Goal: Task Accomplishment & Management: Use online tool/utility

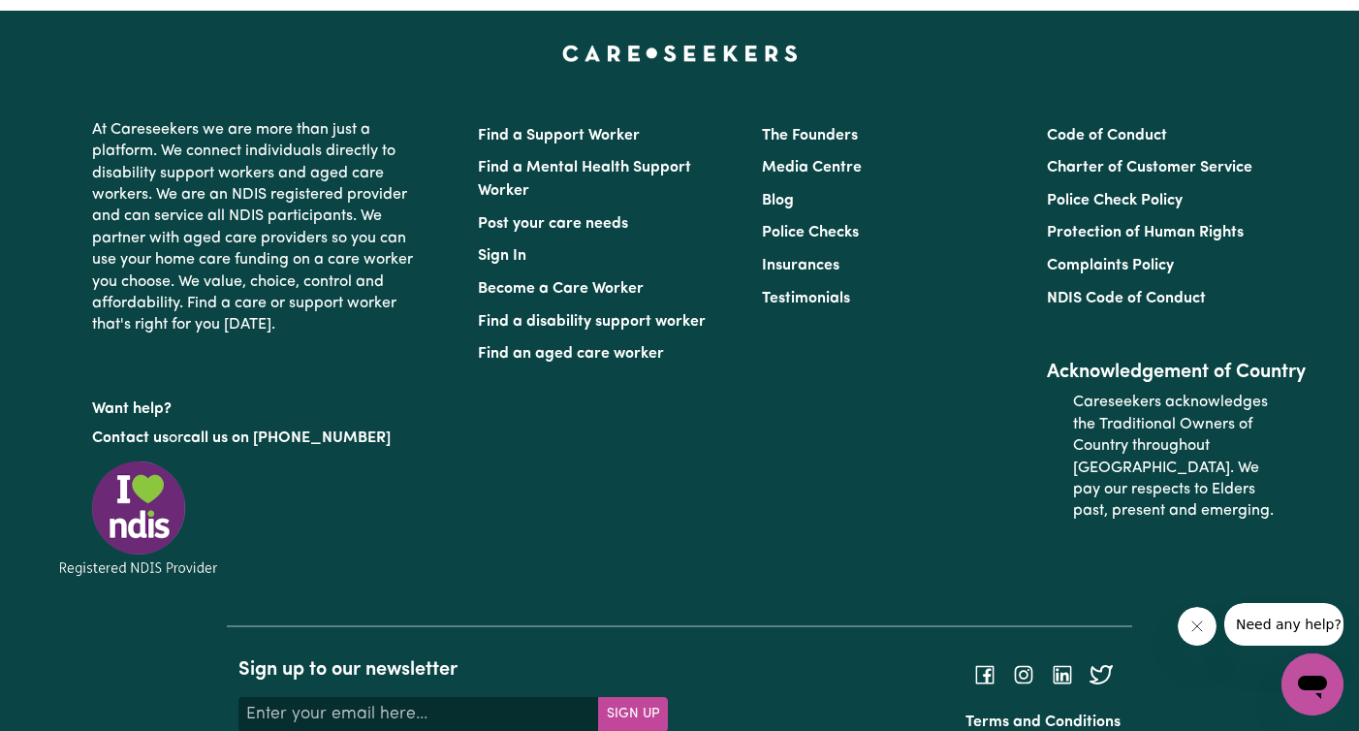
scroll to position [9153, 0]
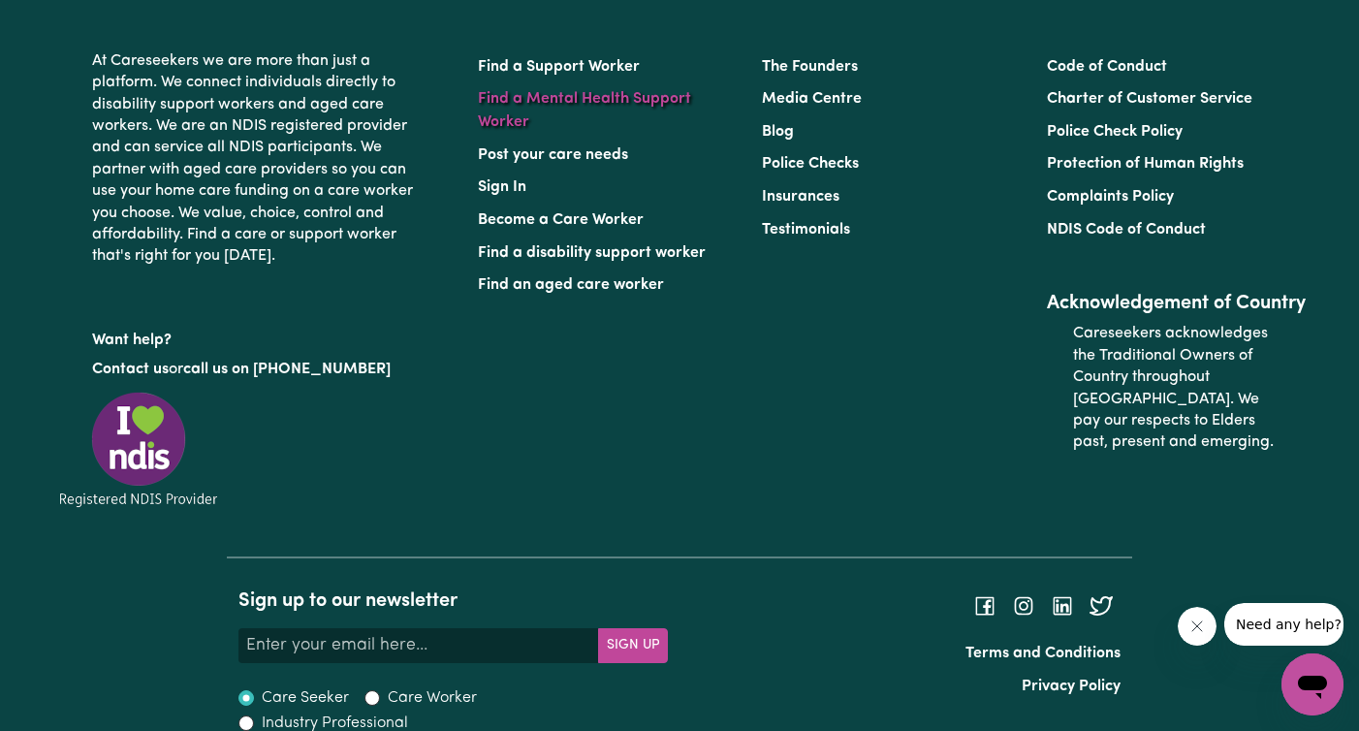
click at [559, 91] on link "Find a Mental Health Support Worker" at bounding box center [584, 110] width 213 height 39
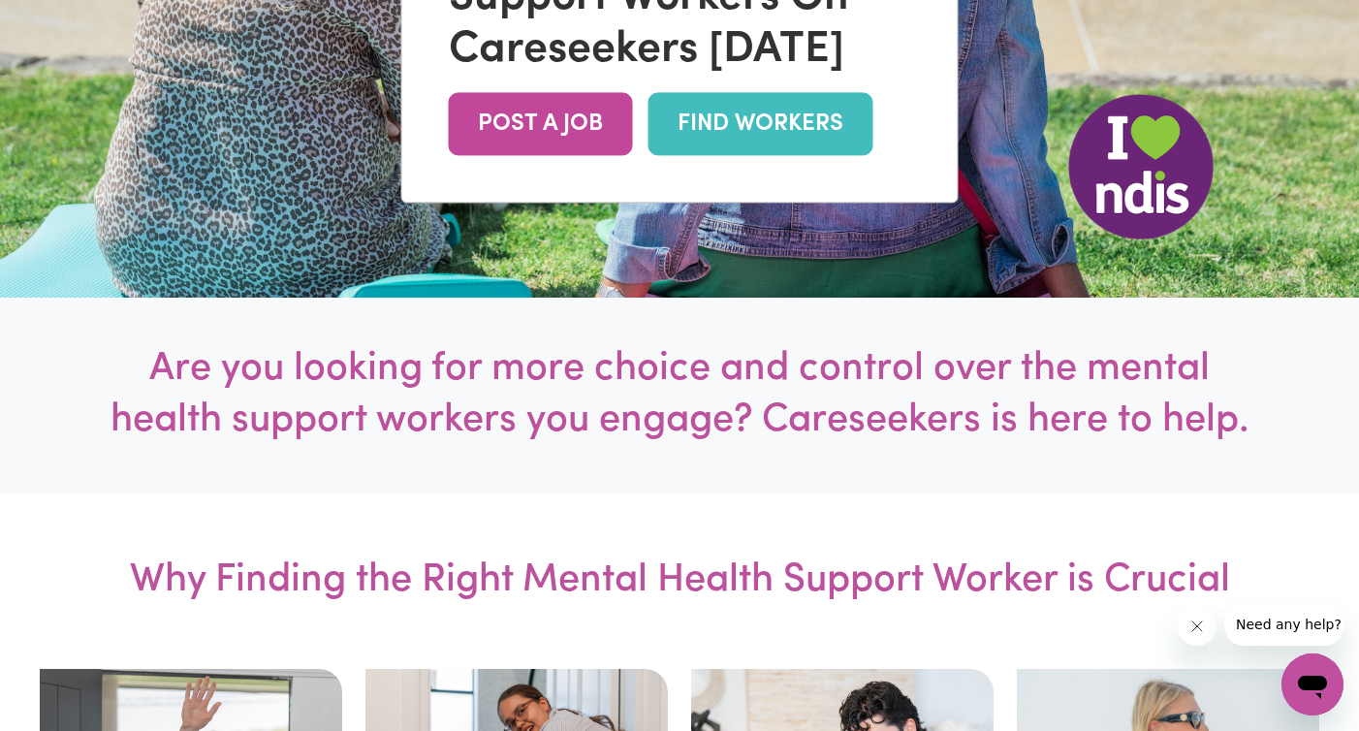
scroll to position [577, 0]
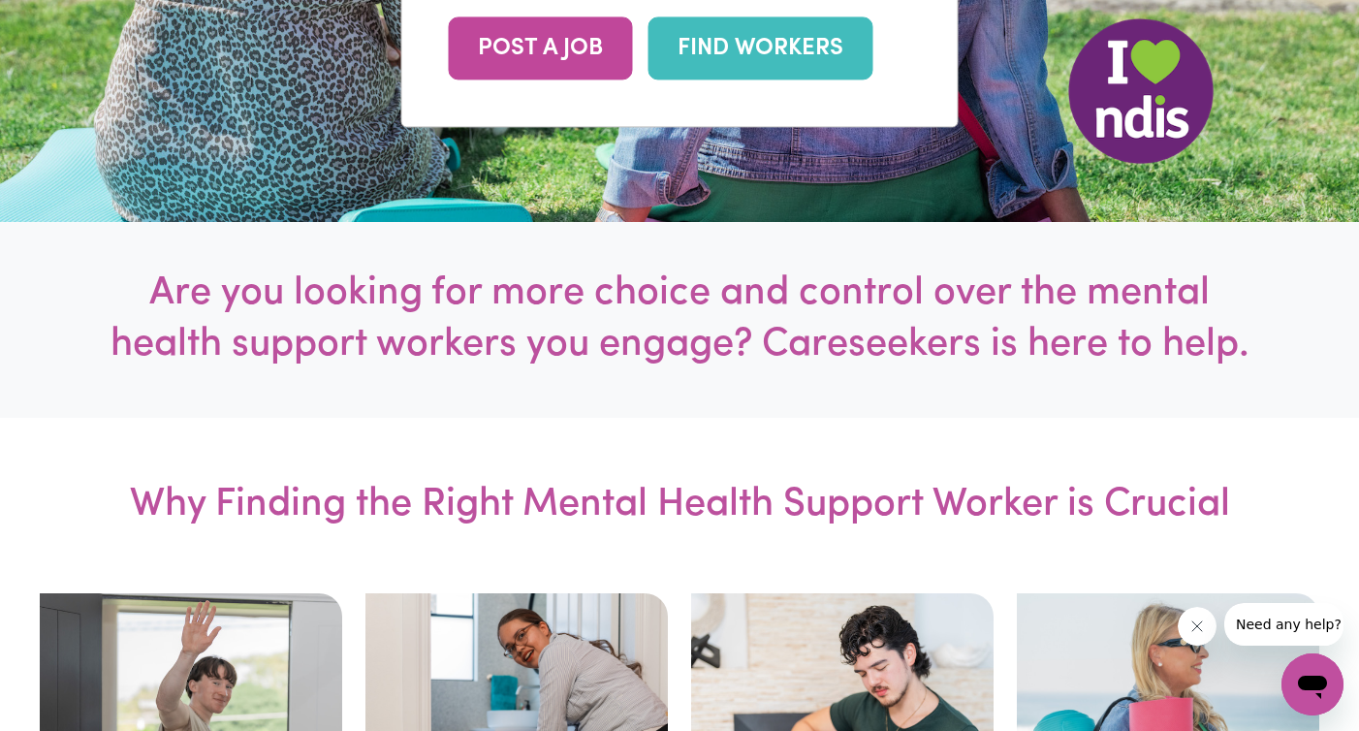
click at [765, 43] on link "FIND WORKERS" at bounding box center [760, 48] width 225 height 63
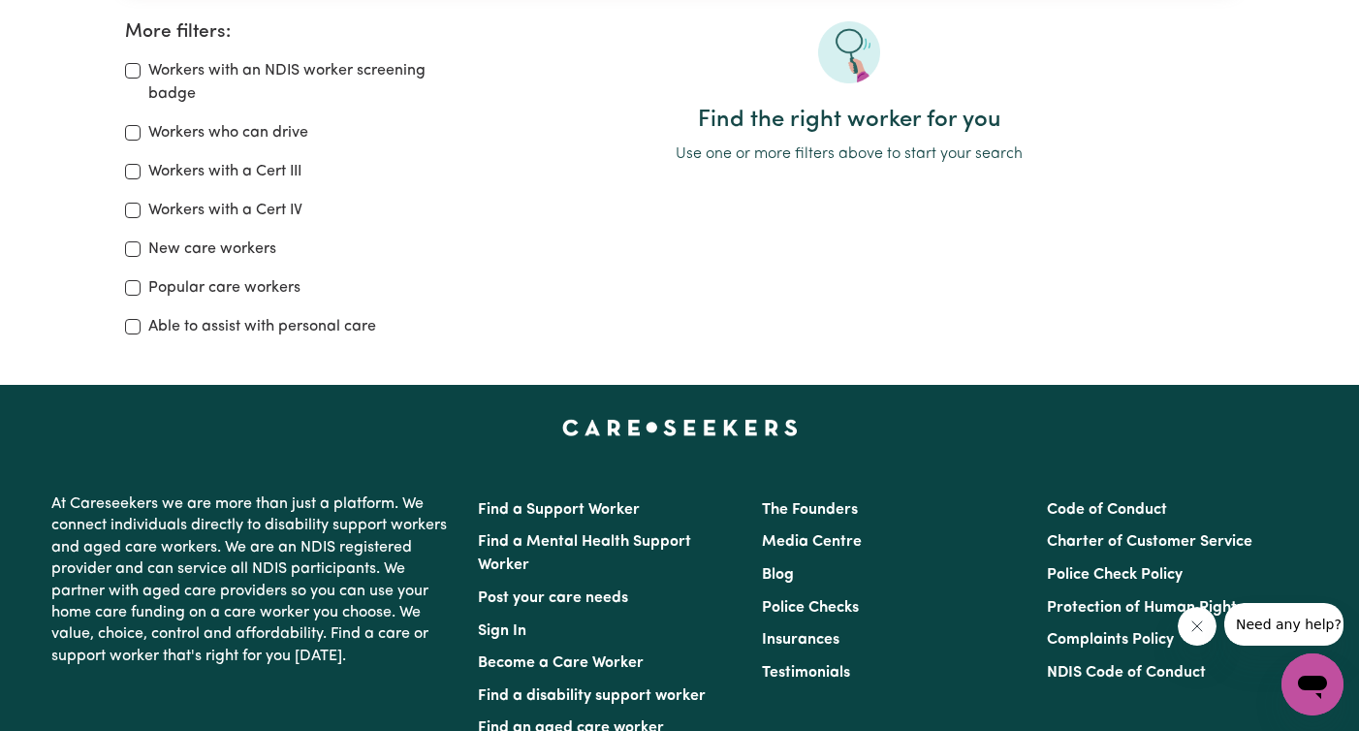
scroll to position [396, 0]
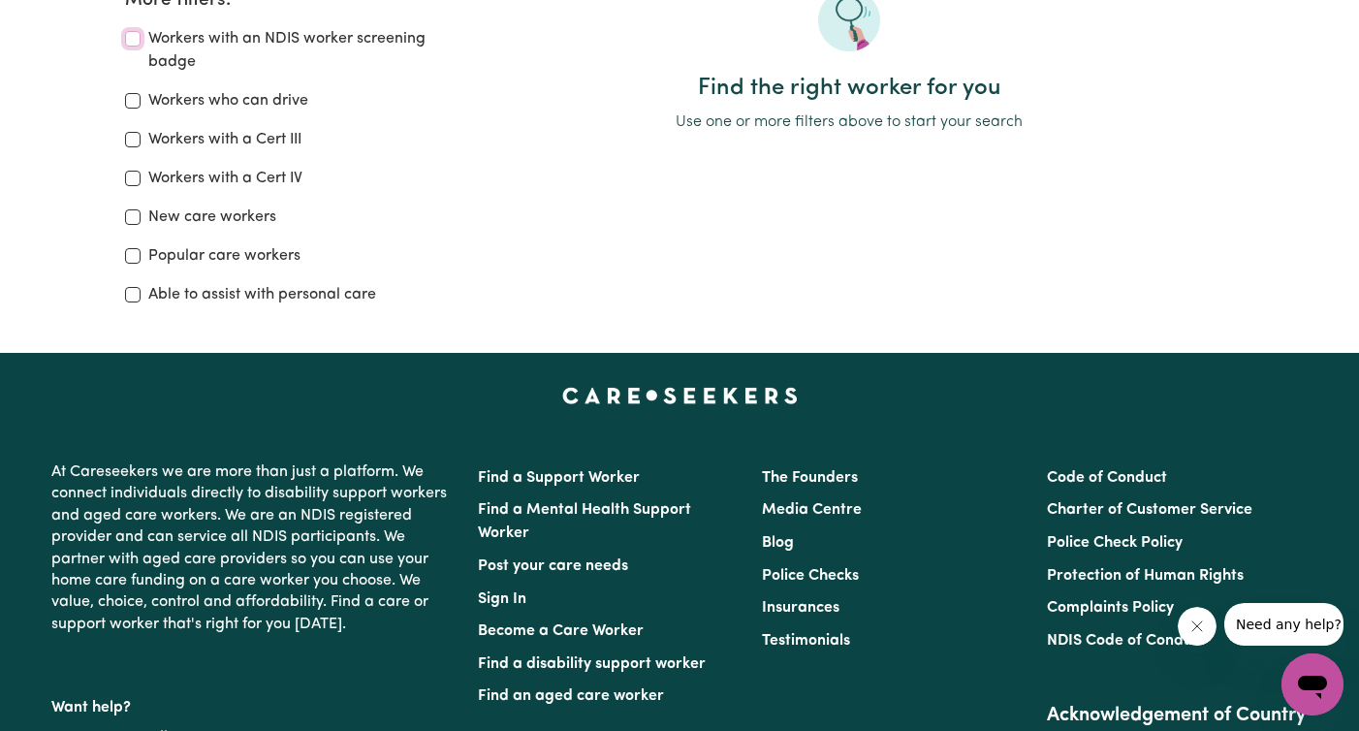
click at [137, 38] on input "Workers with an NDIS worker screening badge" at bounding box center [133, 39] width 16 height 16
checkbox input "true"
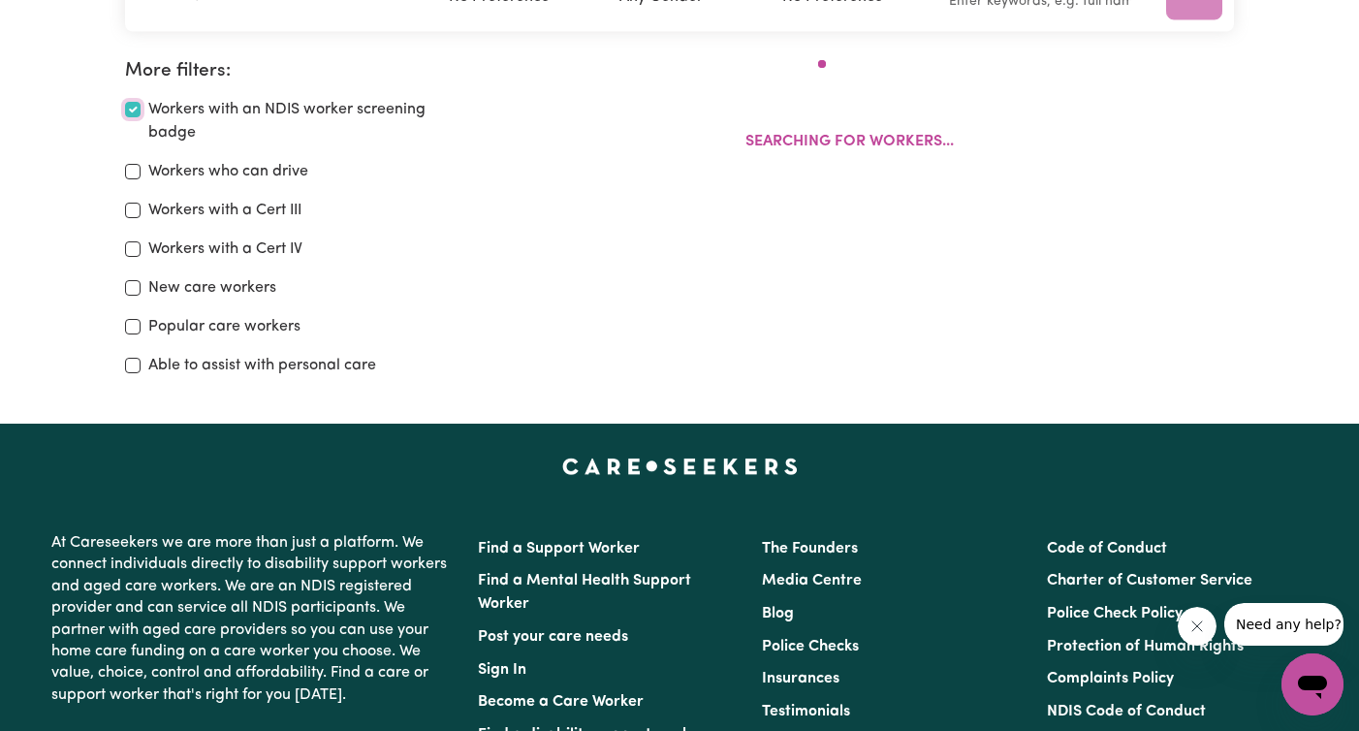
scroll to position [324, 0]
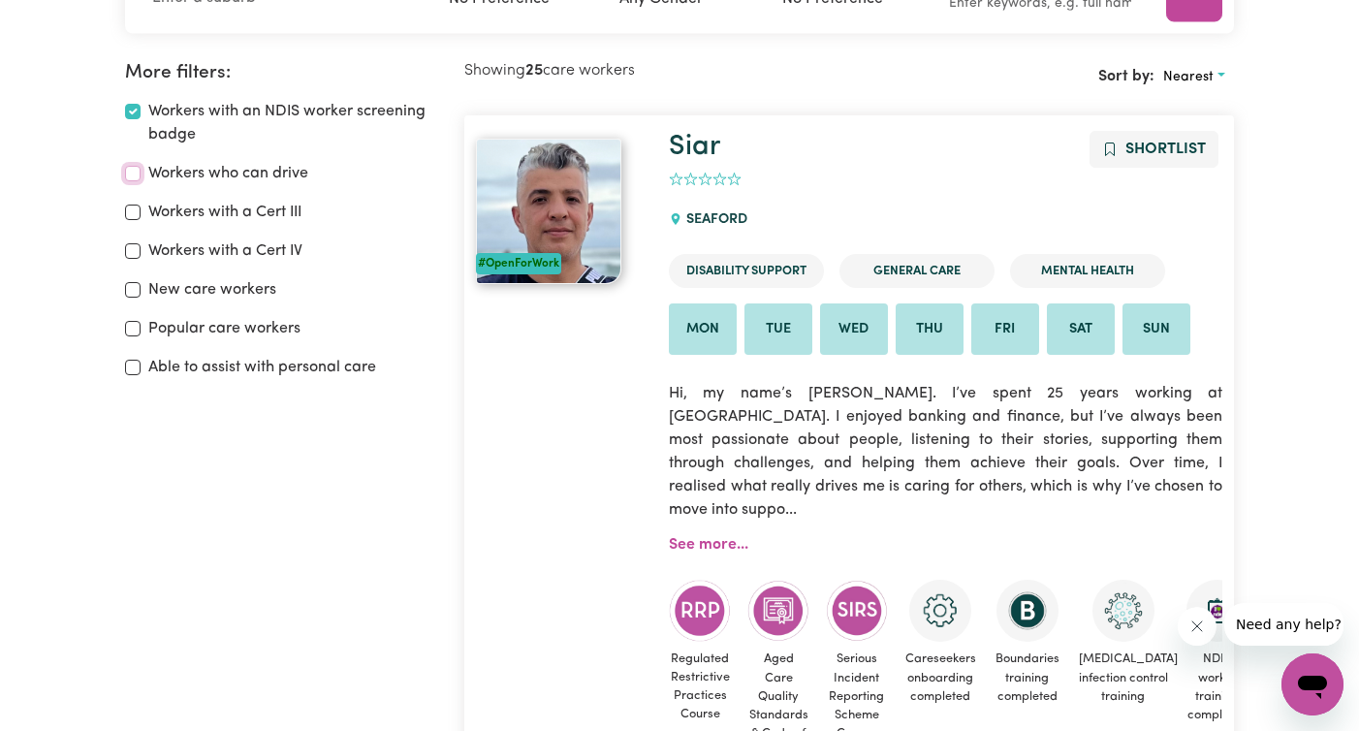
click at [131, 176] on input "Workers who can drive" at bounding box center [133, 174] width 16 height 16
checkbox input "true"
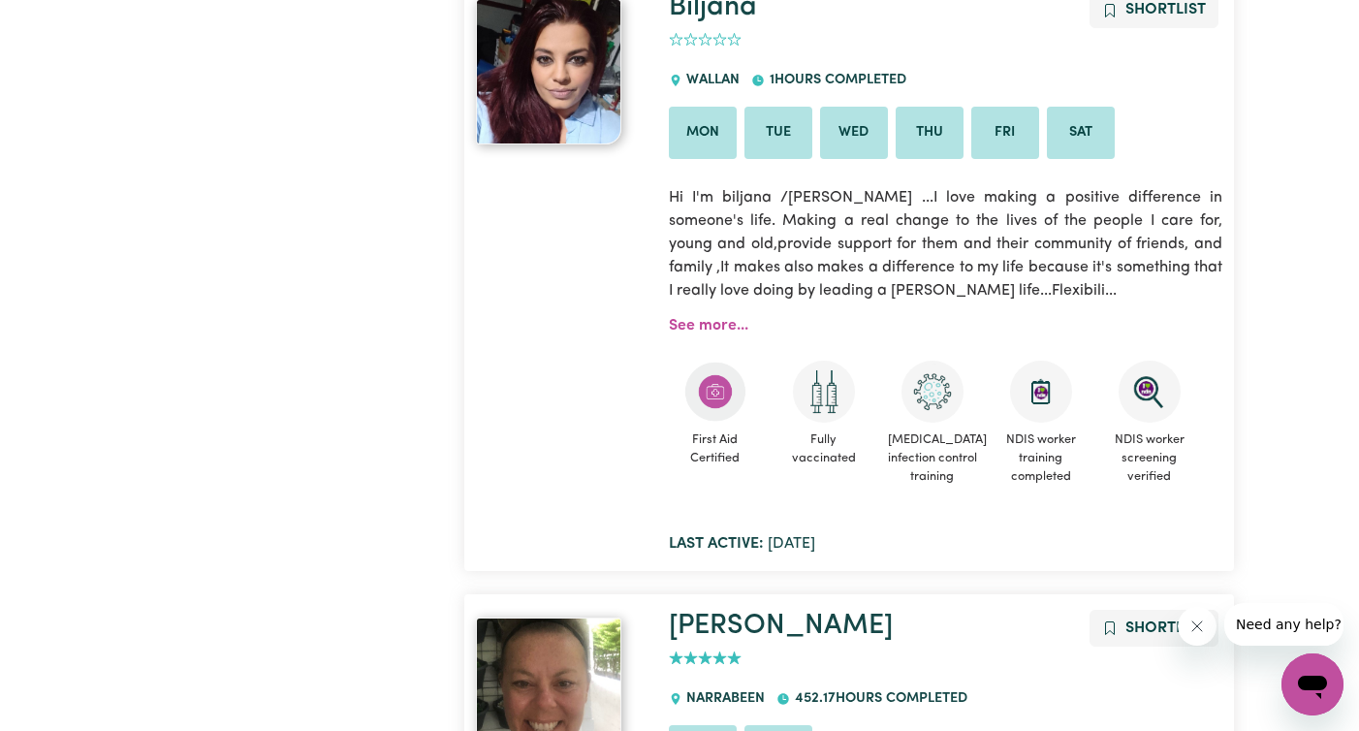
scroll to position [2956, 0]
